Goal: Information Seeking & Learning: Learn about a topic

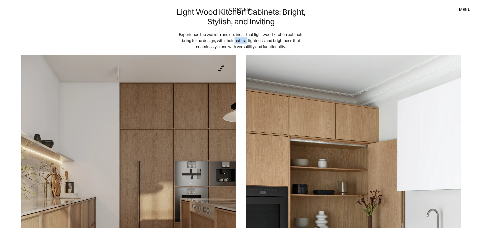
drag, startPoint x: 235, startPoint y: 39, endPoint x: 247, endPoint y: 40, distance: 11.7
click at [247, 40] on p "Experience the warmth and coziness that light wood kitchen cabinets bring to th…" at bounding box center [241, 40] width 130 height 18
copy p "natural"
click at [241, 59] on div "Light wood kitchen cabinets highlight the features of minimalist design, partic…" at bounding box center [353, 198] width 225 height 296
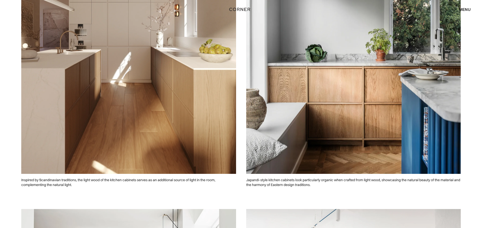
scroll to position [506, 0]
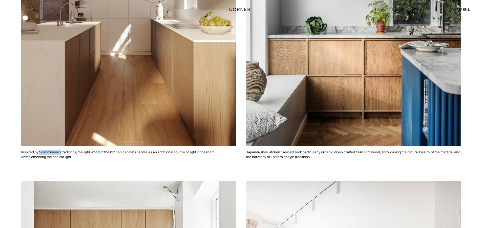
drag, startPoint x: 39, startPoint y: 151, endPoint x: 61, endPoint y: 153, distance: 21.3
click at [61, 153] on p "Inspired by Scandinavian traditions, the light wood of the kitchen cabinets ser…" at bounding box center [128, 154] width 215 height 17
copy p "Scandinavian"
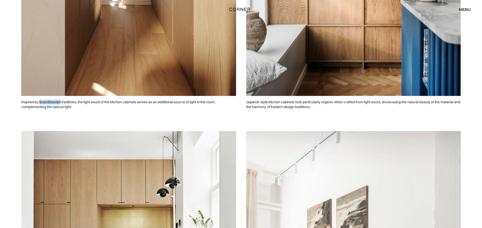
scroll to position [557, 0]
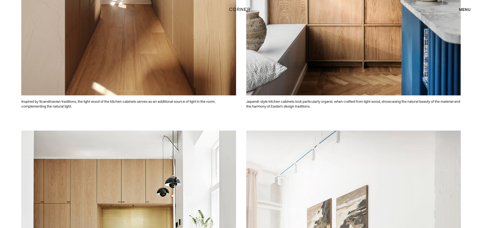
click at [103, 109] on p "Inspired by Scandinavian traditions, the light wood of the kitchen cabinets ser…" at bounding box center [128, 103] width 215 height 17
click at [85, 101] on p "Inspired by Scandinavian traditions, the light wood of the kitchen cabinets ser…" at bounding box center [128, 103] width 215 height 17
drag, startPoint x: 84, startPoint y: 101, endPoint x: 91, endPoint y: 101, distance: 6.9
click at [91, 101] on p "Inspired by Scandinavian traditions, the light wood of the kitchen cabinets ser…" at bounding box center [128, 103] width 215 height 17
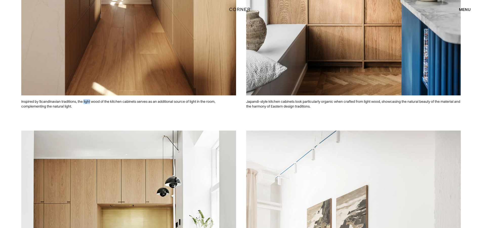
copy p "light"
drag, startPoint x: 342, startPoint y: 117, endPoint x: 342, endPoint y: 113, distance: 4.6
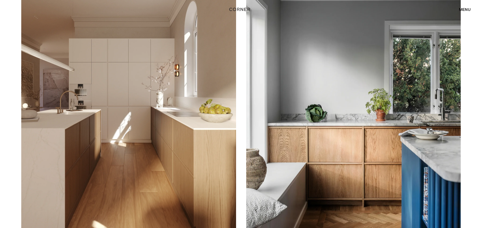
scroll to position [0, 0]
